Goal: Information Seeking & Learning: Compare options

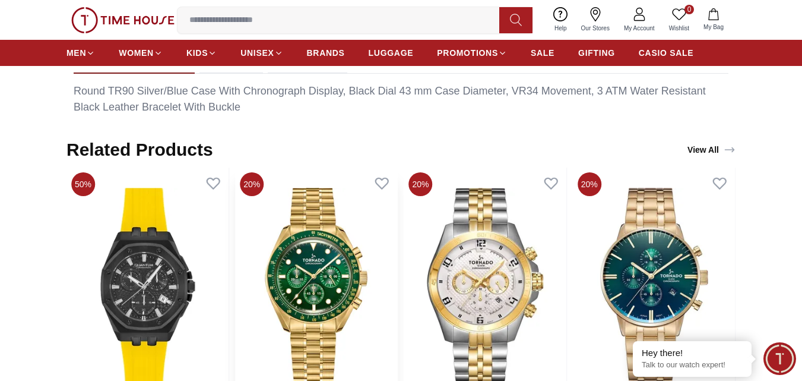
scroll to position [831, 0]
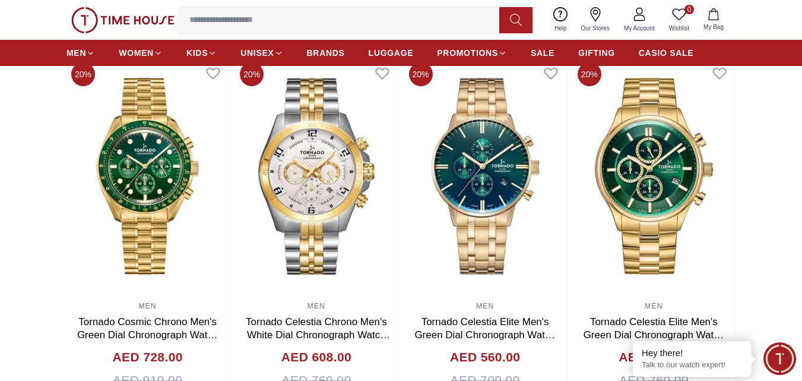
scroll to position [59, 0]
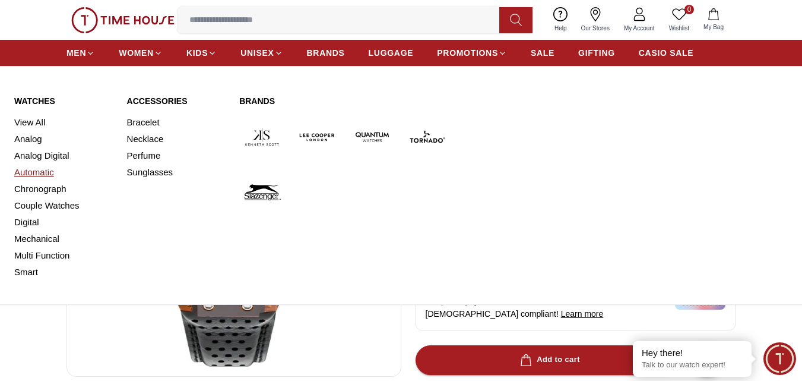
click at [32, 167] on link "Automatic" at bounding box center [63, 172] width 99 height 17
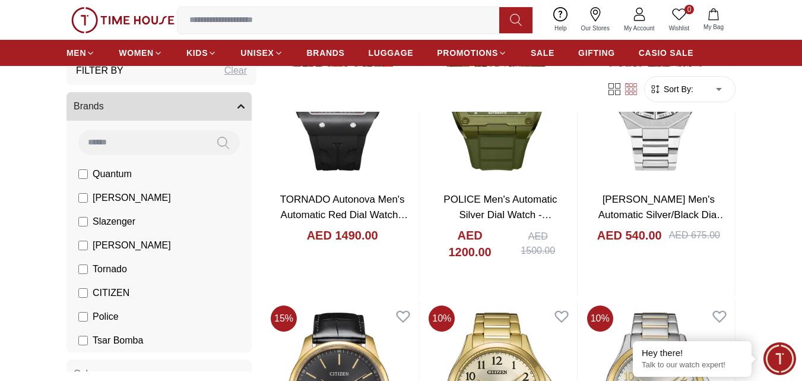
scroll to position [59, 0]
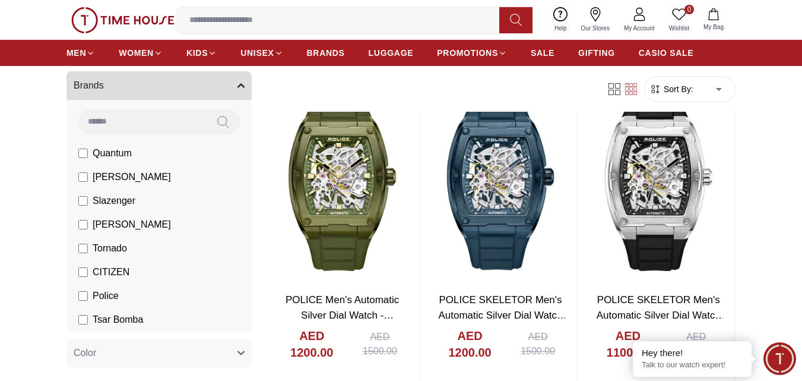
scroll to position [119, 0]
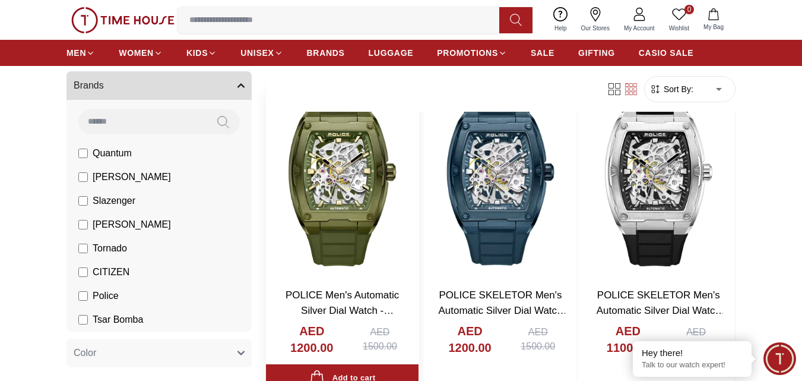
click at [346, 164] on img at bounding box center [342, 177] width 153 height 202
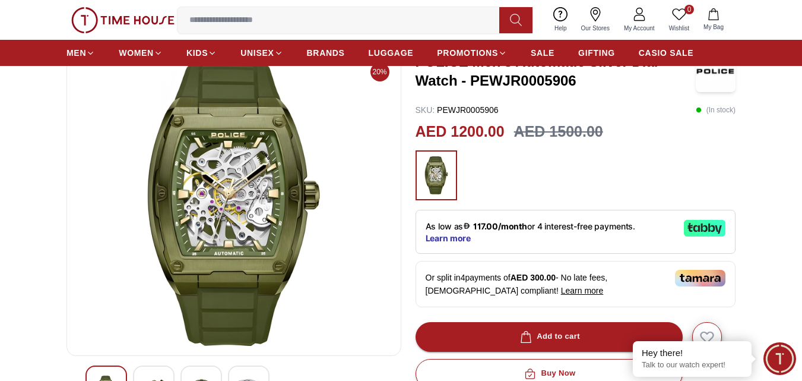
scroll to position [59, 0]
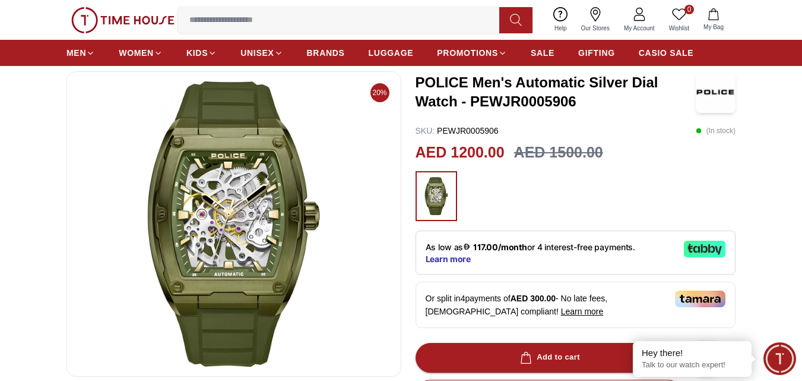
click at [261, 233] on img at bounding box center [234, 223] width 315 height 285
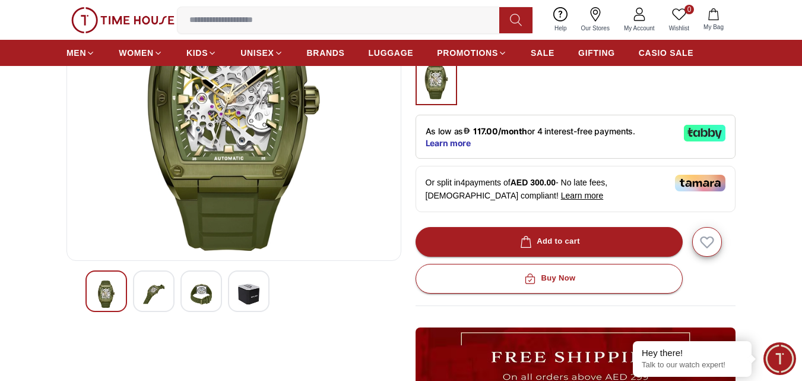
scroll to position [178, 0]
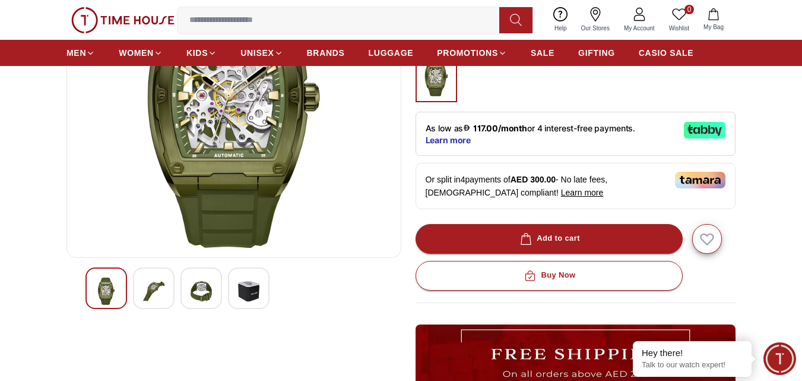
click at [143, 298] on img at bounding box center [153, 290] width 21 height 27
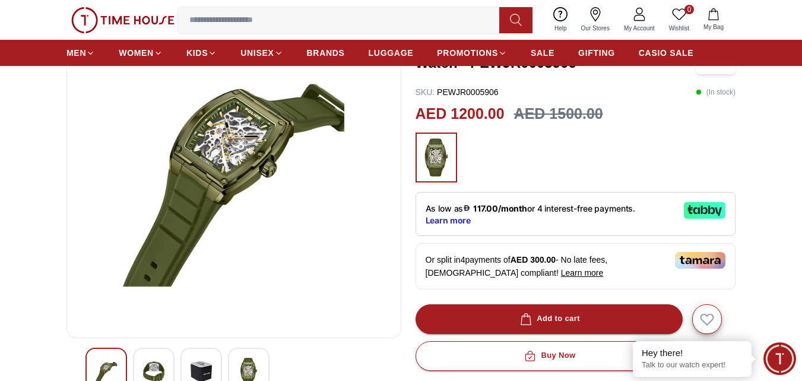
scroll to position [119, 0]
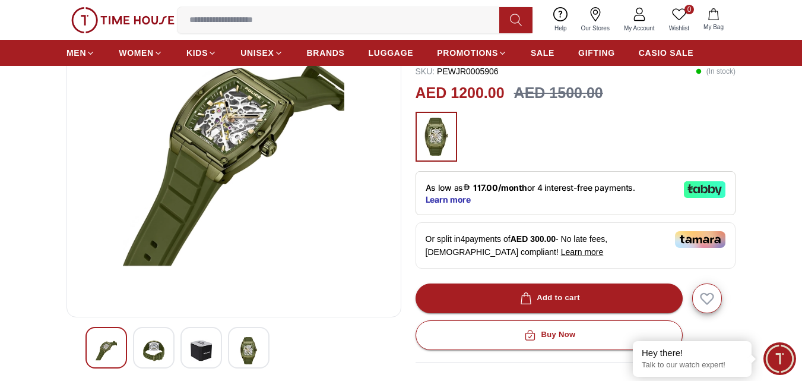
click at [213, 346] on div at bounding box center [202, 348] width 42 height 42
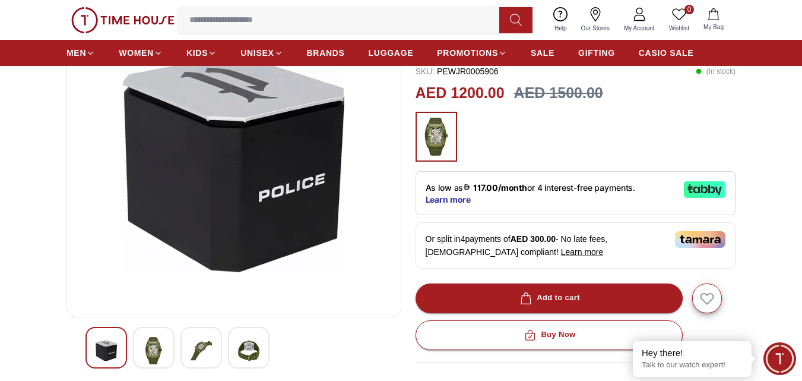
click at [249, 358] on img at bounding box center [248, 350] width 21 height 27
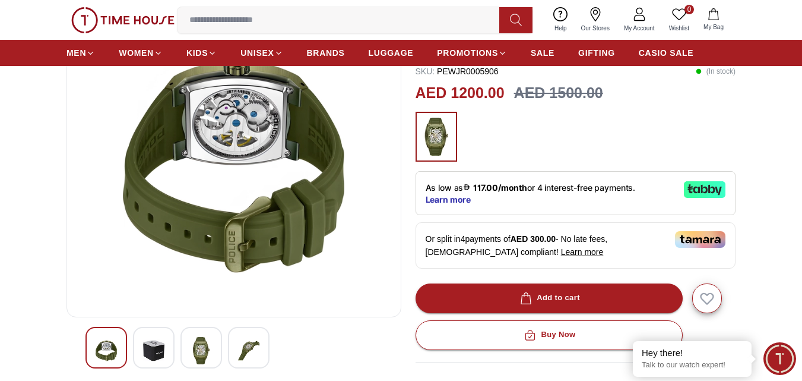
click at [108, 349] on img at bounding box center [106, 350] width 21 height 27
click at [200, 349] on img at bounding box center [201, 350] width 21 height 27
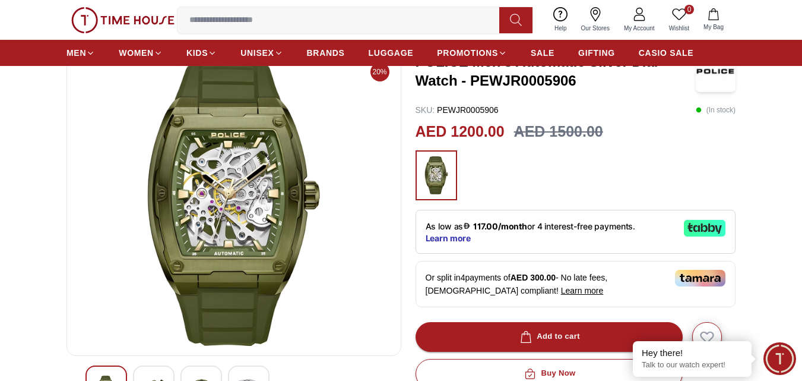
scroll to position [59, 0]
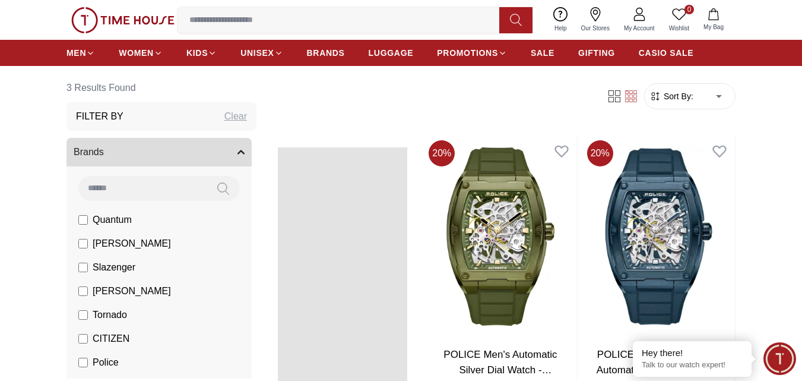
scroll to position [119, 0]
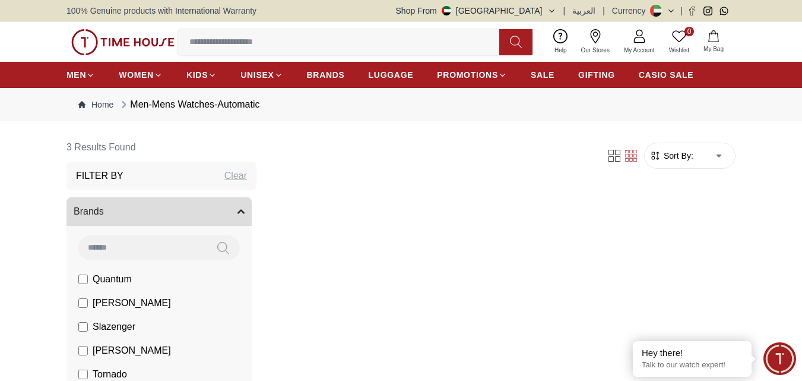
scroll to position [59, 0]
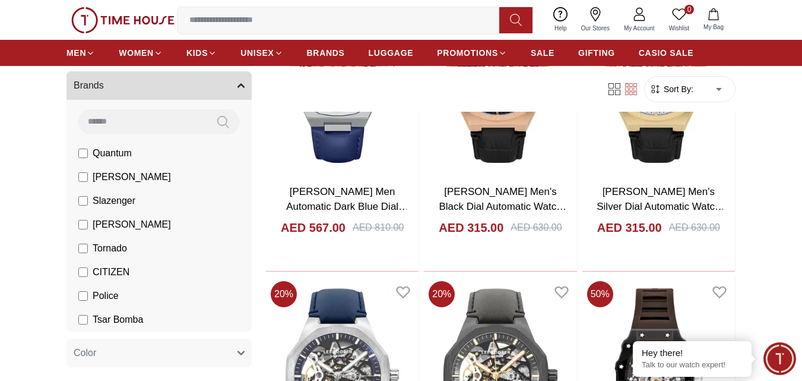
scroll to position [1128, 0]
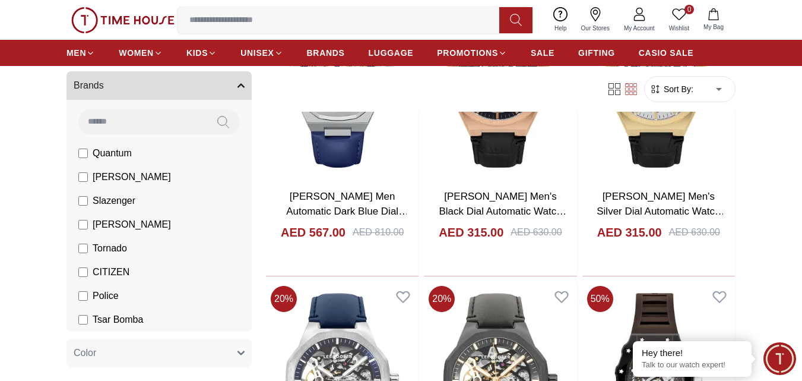
click at [92, 180] on label "[PERSON_NAME]" at bounding box center [124, 177] width 93 height 14
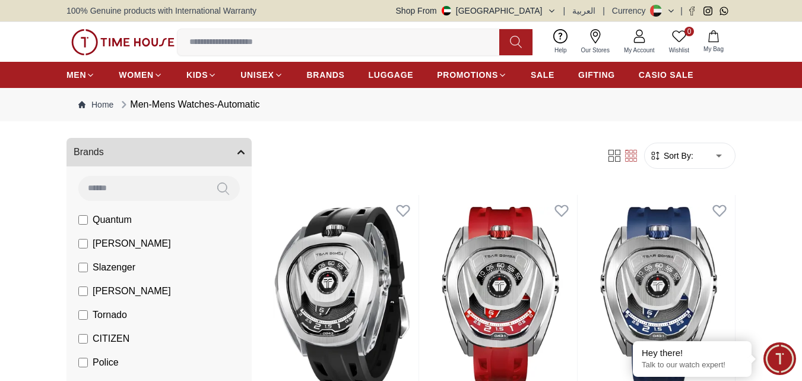
click at [88, 317] on label "Tornado" at bounding box center [102, 315] width 49 height 14
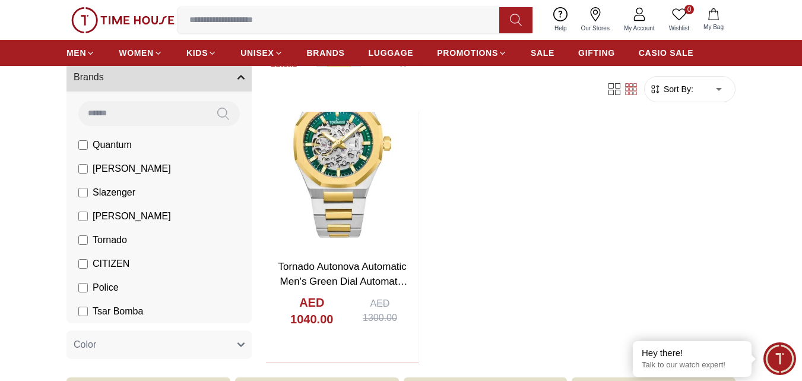
scroll to position [1900, 0]
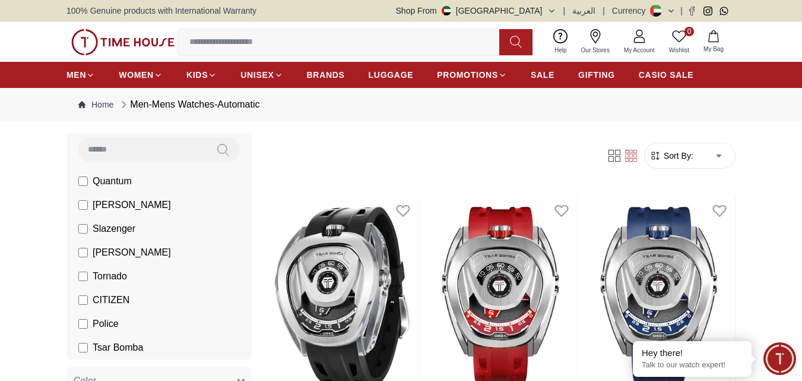
scroll to position [119, 0]
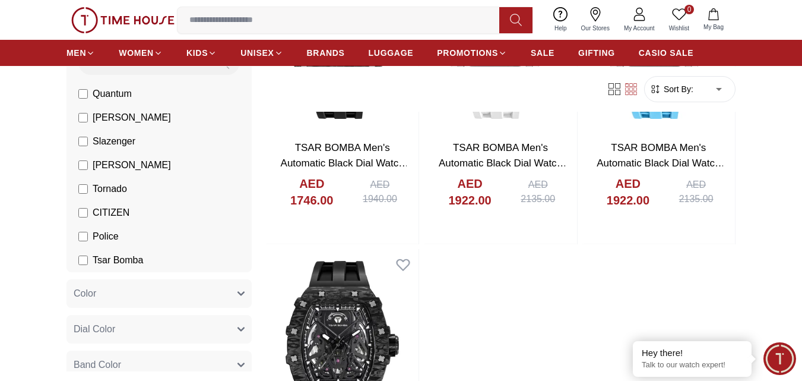
scroll to position [1841, 0]
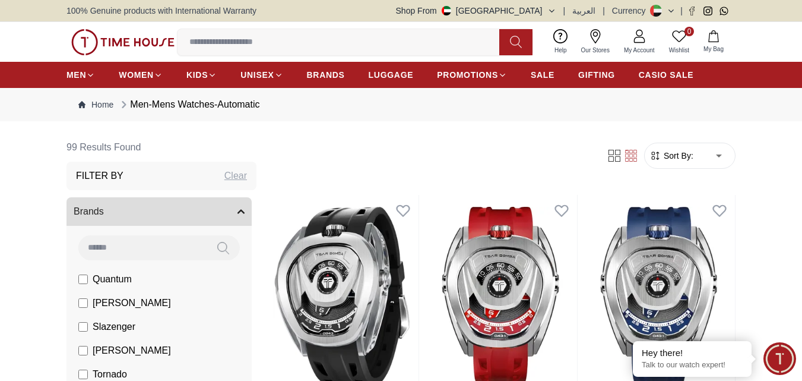
click at [224, 175] on div "Clear" at bounding box center [235, 176] width 23 height 14
click at [179, 179] on div "Filter By" at bounding box center [162, 176] width 190 height 29
click at [154, 220] on button "Brands" at bounding box center [159, 211] width 185 height 29
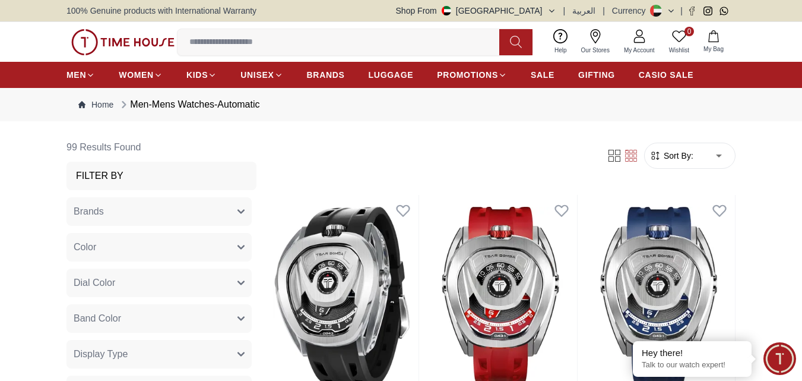
click at [238, 210] on icon "button" at bounding box center [241, 211] width 7 height 7
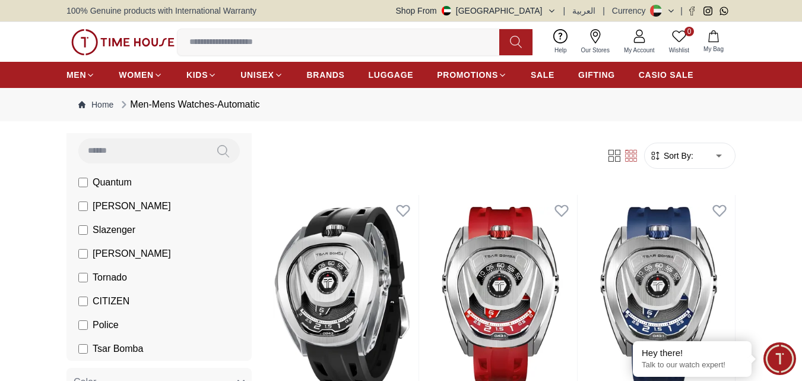
scroll to position [96, 0]
click at [78, 181] on li "Quantum" at bounding box center [161, 183] width 181 height 24
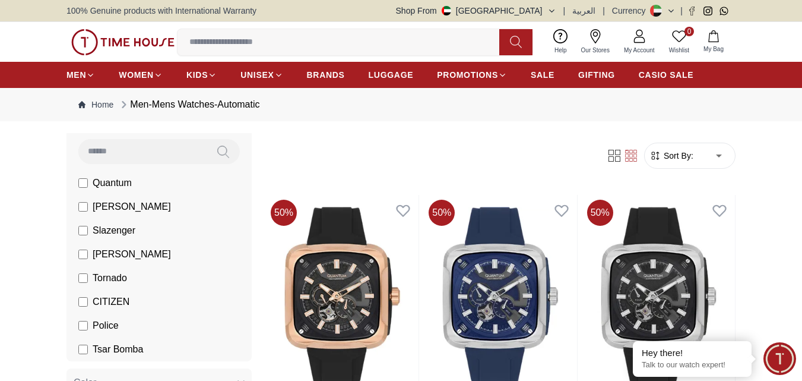
click at [224, 106] on div "Men-Mens Watches-Automatic" at bounding box center [188, 104] width 141 height 14
click at [93, 100] on link "Home" at bounding box center [95, 105] width 35 height 12
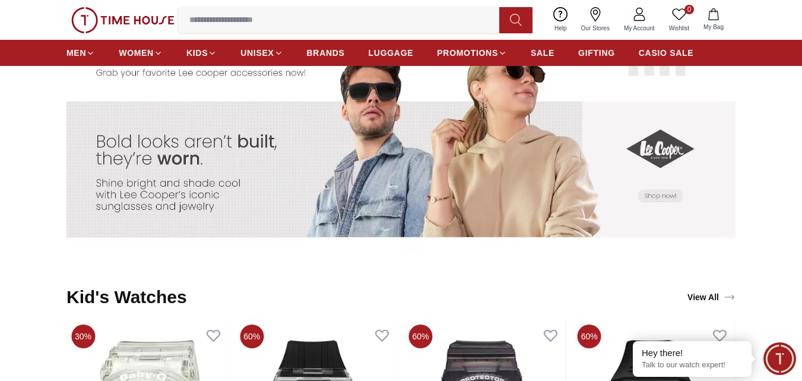
scroll to position [2330, 0]
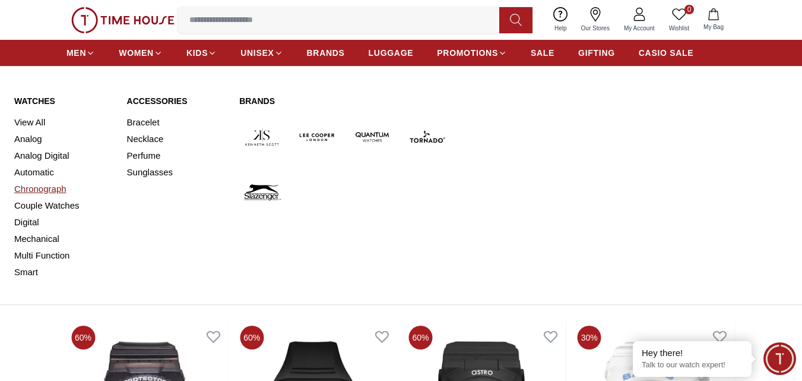
click at [47, 189] on link "Chronograph" at bounding box center [63, 189] width 99 height 17
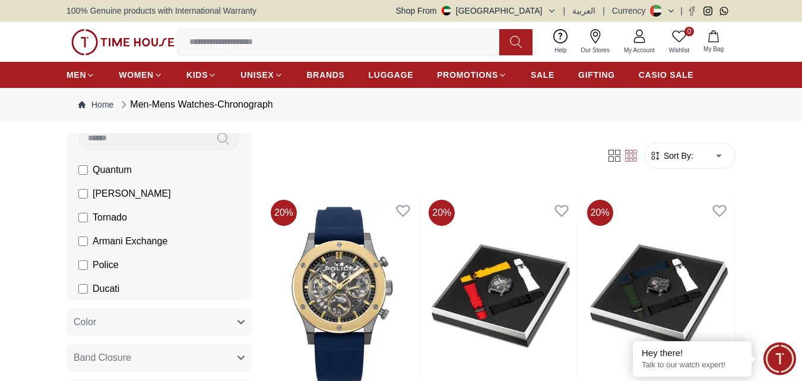
scroll to position [119, 0]
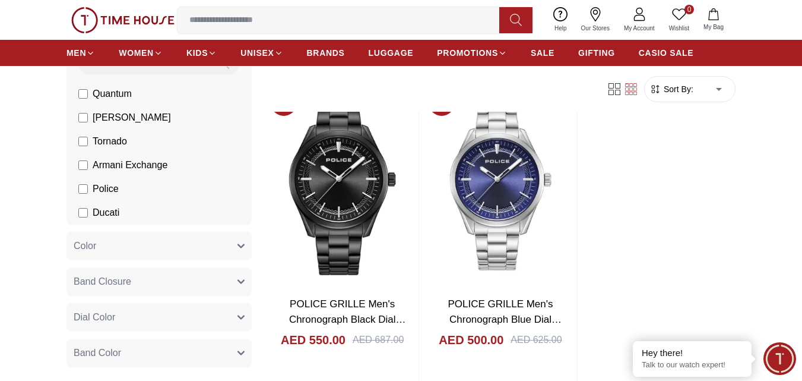
scroll to position [1603, 0]
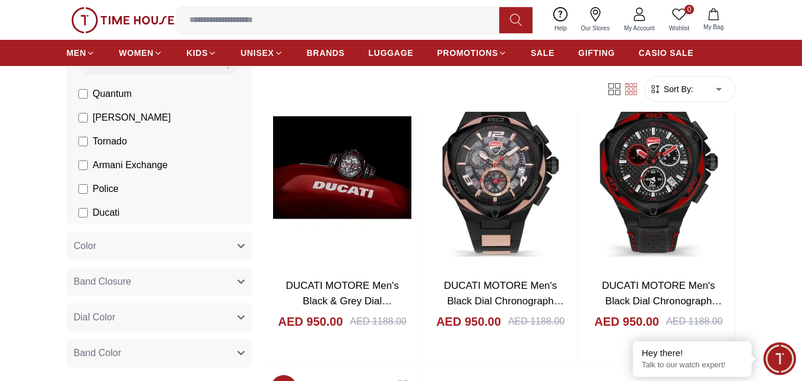
scroll to position [119, 0]
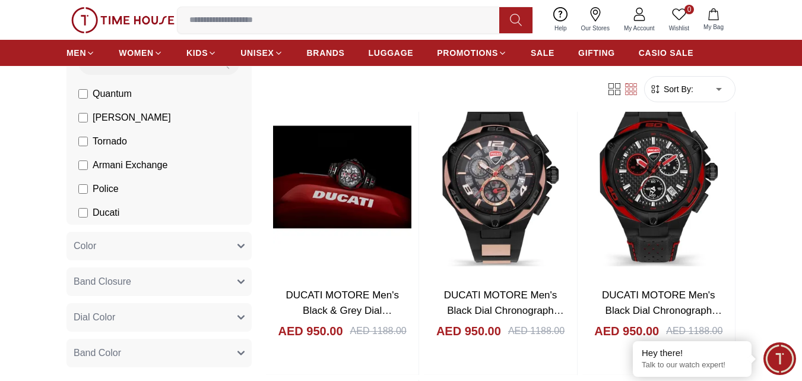
click at [77, 217] on li "Ducati" at bounding box center [161, 213] width 181 height 24
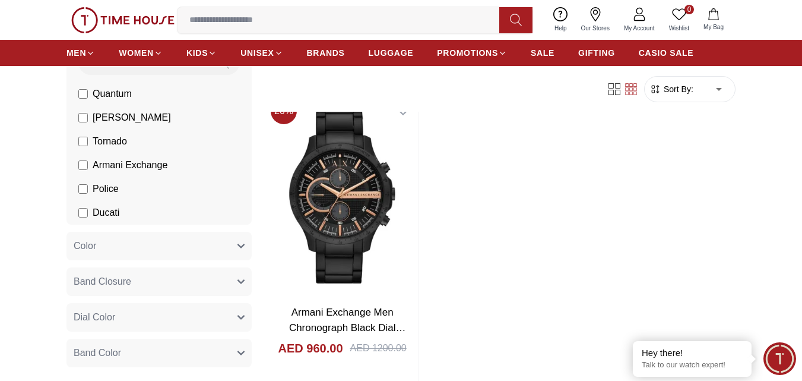
scroll to position [59, 0]
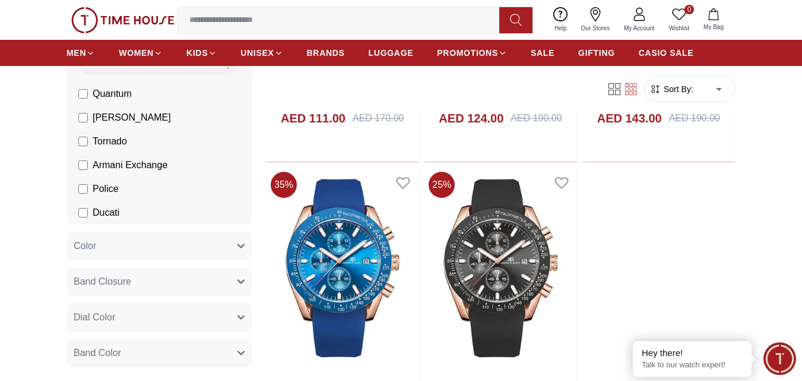
scroll to position [653, 0]
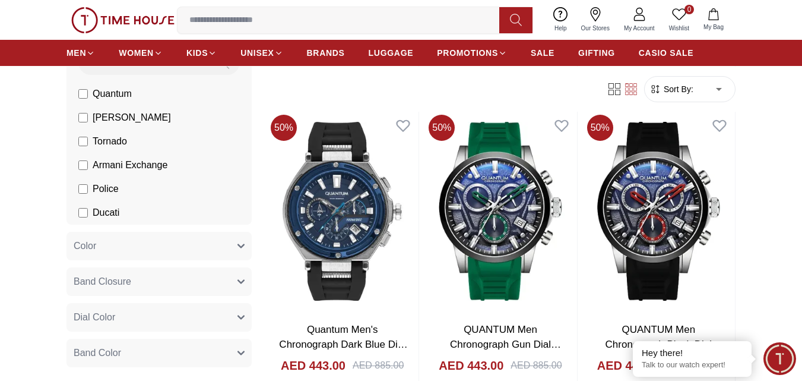
scroll to position [713, 0]
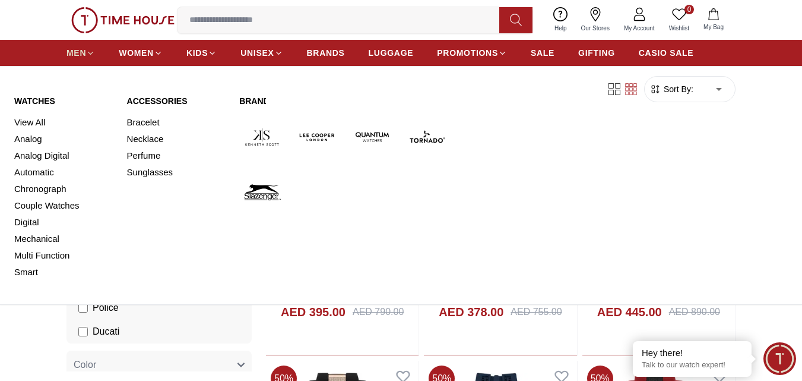
click at [90, 53] on icon at bounding box center [90, 53] width 5 height 2
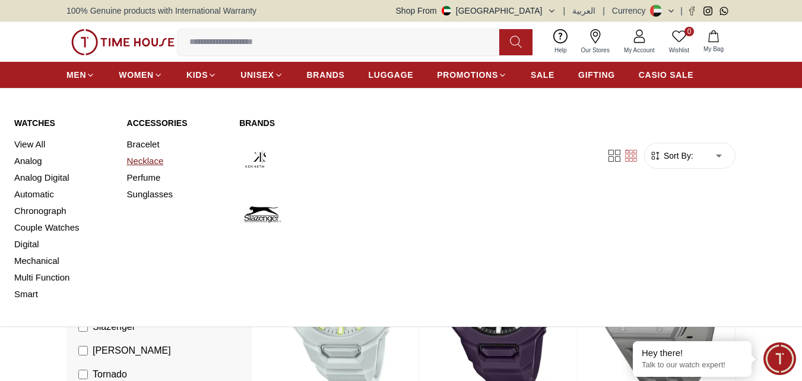
click at [158, 160] on link "Necklace" at bounding box center [176, 161] width 99 height 17
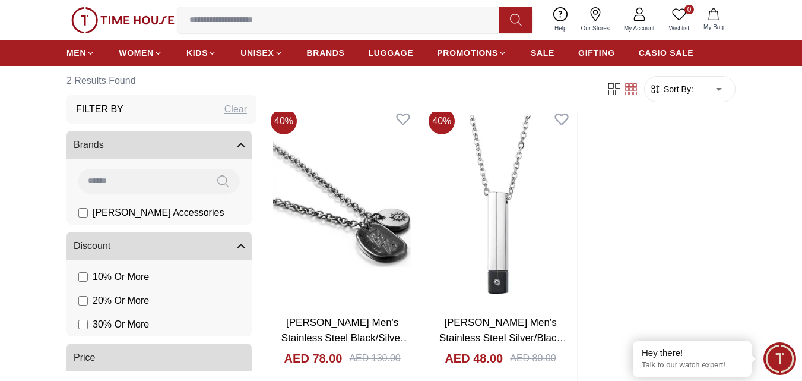
scroll to position [119, 0]
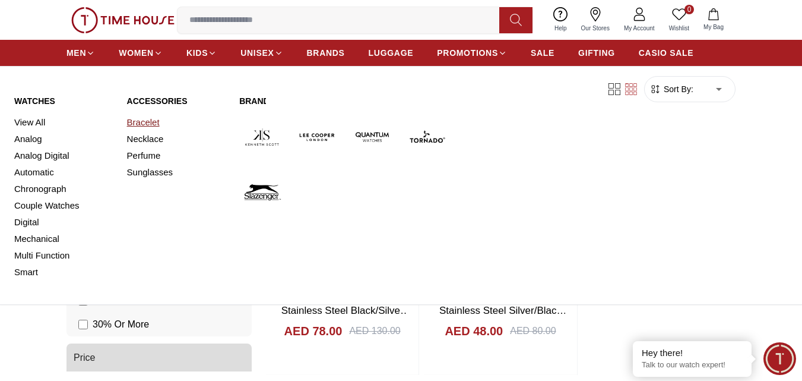
click at [151, 124] on link "Bracelet" at bounding box center [176, 122] width 99 height 17
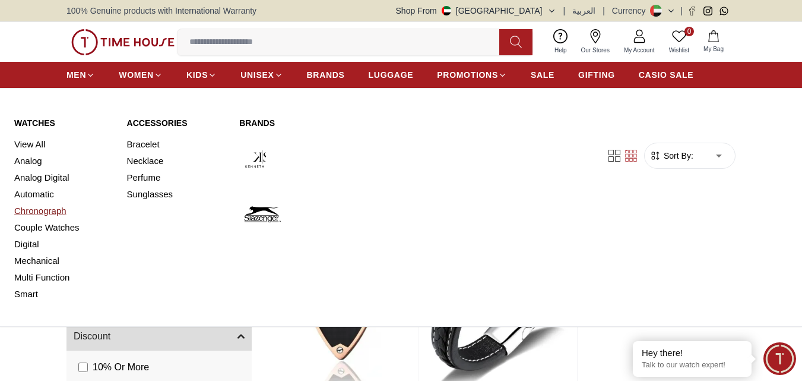
click at [42, 212] on link "Chronograph" at bounding box center [63, 210] width 99 height 17
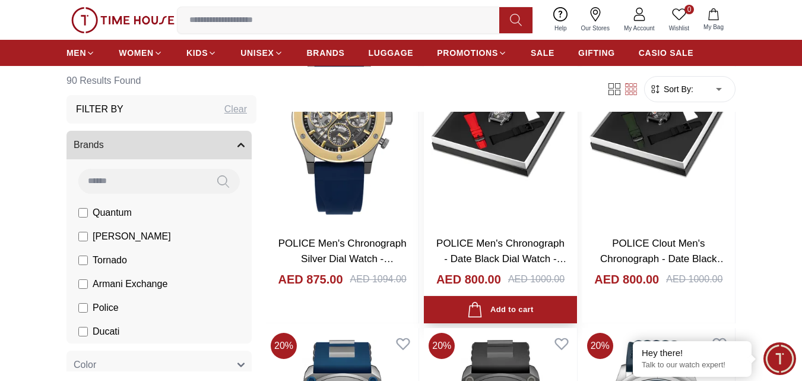
scroll to position [238, 0]
